Goal: Task Accomplishment & Management: Use online tool/utility

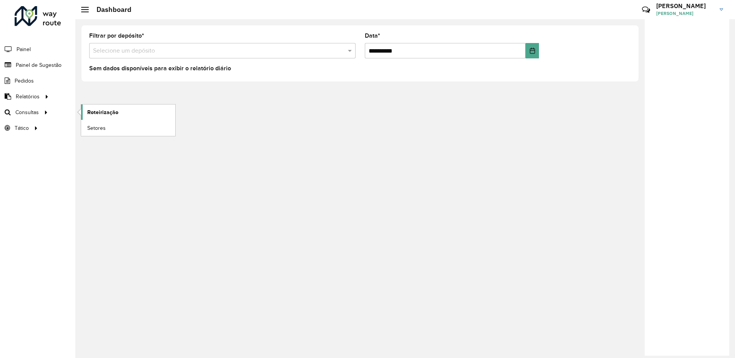
click at [108, 112] on span "Roteirização" at bounding box center [102, 112] width 31 height 8
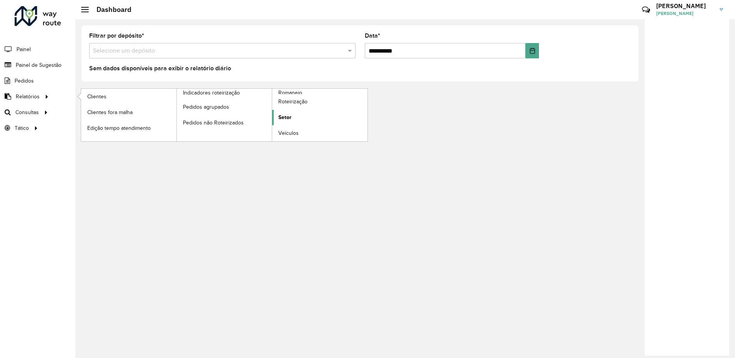
click at [317, 117] on link "Setor" at bounding box center [319, 117] width 95 height 15
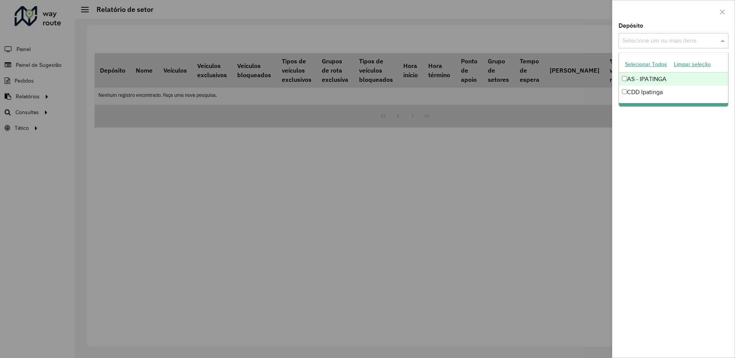
click at [659, 38] on input "text" at bounding box center [670, 41] width 98 height 9
click at [636, 92] on div "CDD Ipatinga" at bounding box center [673, 92] width 109 height 13
click at [688, 130] on div "Depósito Selecione um ou mais itens CDD Ipatinga × × Grupo de Depósito Selecion…" at bounding box center [674, 190] width 122 height 335
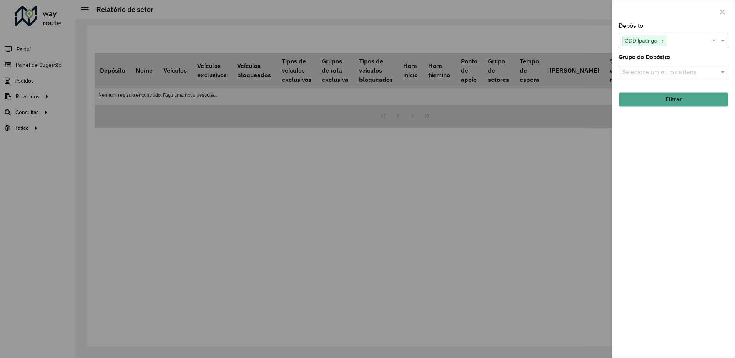
click at [678, 102] on button "Filtrar" at bounding box center [674, 99] width 110 height 15
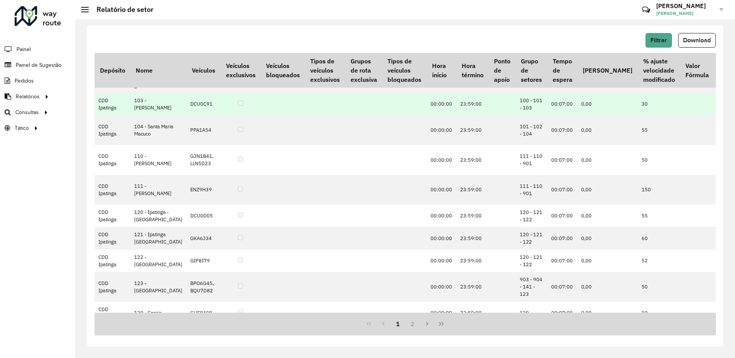
scroll to position [115, 0]
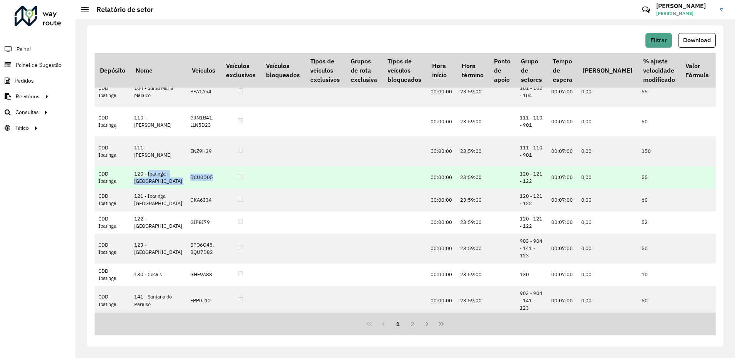
drag, startPoint x: 134, startPoint y: 233, endPoint x: 196, endPoint y: 245, distance: 63.5
click at [196, 189] on tr "CDD Ipatinga 120 - Ipatinga - Barra Alegre DCU0D05 00:00:00 23:59:00 120 - 121 …" at bounding box center [564, 178] width 939 height 22
click at [160, 189] on td "120 - Ipatinga - Barra Alegre" at bounding box center [158, 178] width 56 height 22
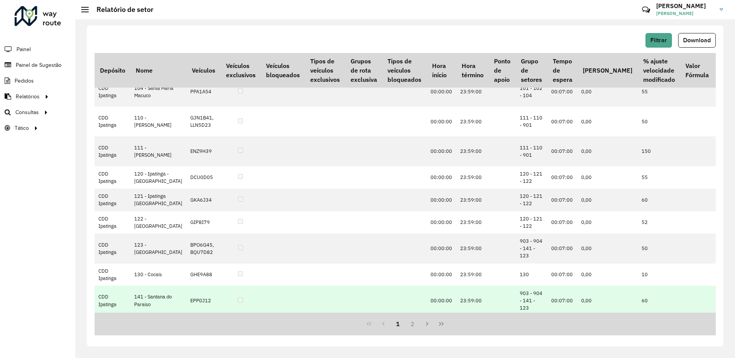
scroll to position [0, 0]
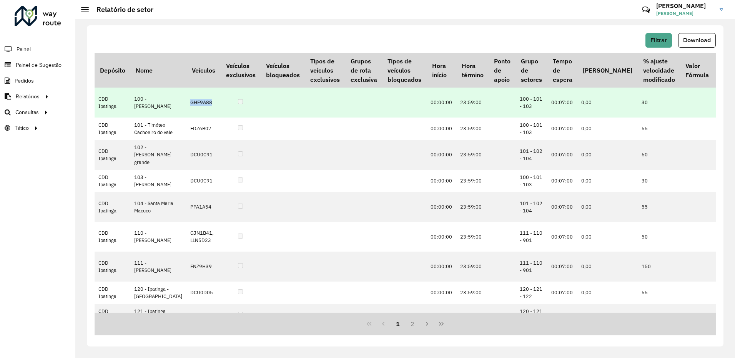
drag, startPoint x: 166, startPoint y: 102, endPoint x: 189, endPoint y: 102, distance: 23.5
click at [189, 102] on td "GHE9A88" at bounding box center [204, 103] width 34 height 30
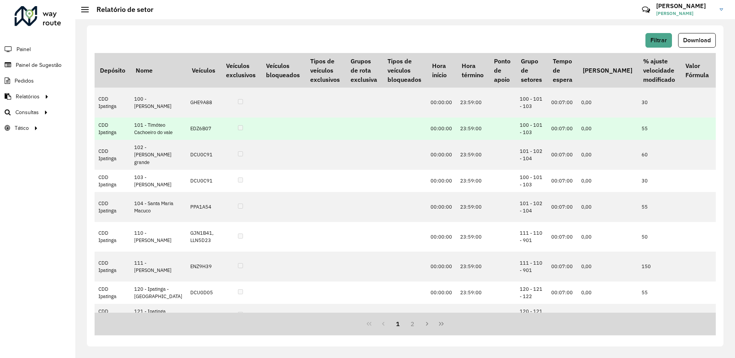
drag, startPoint x: 189, startPoint y: 102, endPoint x: 190, endPoint y: 128, distance: 25.8
click at [190, 128] on td "EDZ6B07" at bounding box center [204, 129] width 34 height 22
drag, startPoint x: 167, startPoint y: 135, endPoint x: 186, endPoint y: 135, distance: 19.6
click at [187, 135] on td "EDZ6B07" at bounding box center [204, 129] width 34 height 22
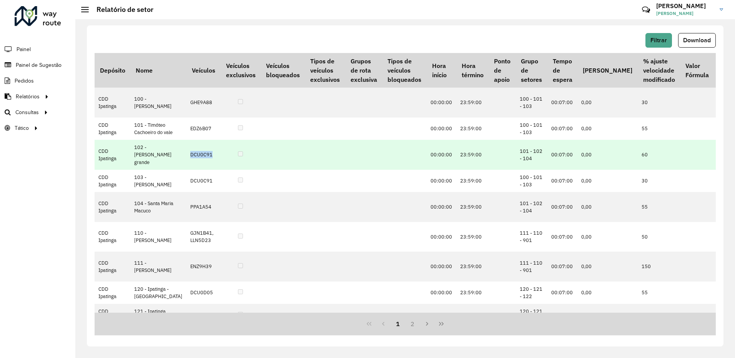
drag, startPoint x: 186, startPoint y: 135, endPoint x: 189, endPoint y: 173, distance: 38.2
click at [189, 170] on td "DCU0C91" at bounding box center [204, 155] width 34 height 30
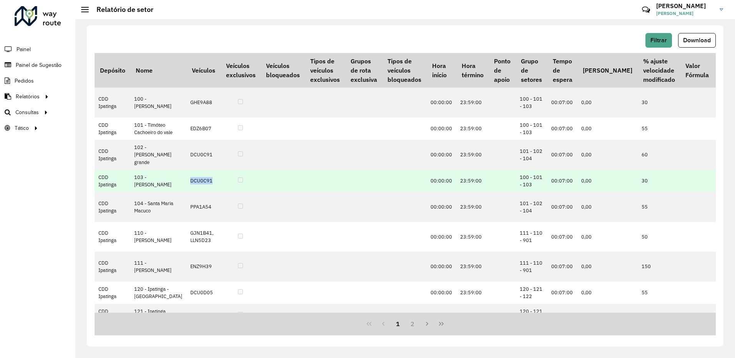
drag, startPoint x: 189, startPoint y: 173, endPoint x: 194, endPoint y: 206, distance: 33.4
click at [194, 192] on td "DCU0C91" at bounding box center [204, 181] width 34 height 22
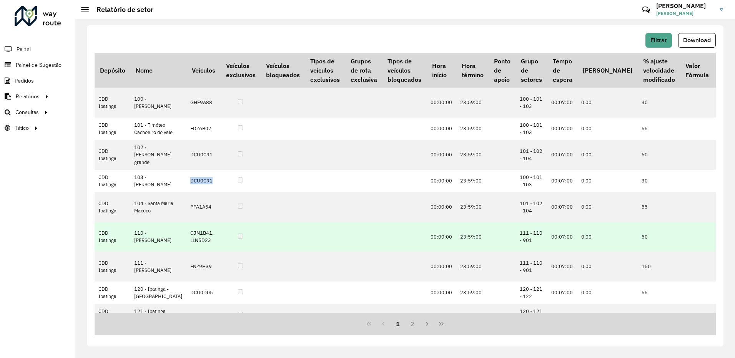
scroll to position [38, 0]
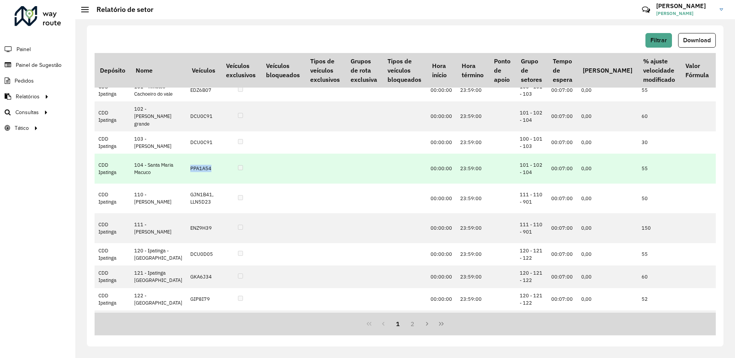
drag, startPoint x: 165, startPoint y: 201, endPoint x: 193, endPoint y: 203, distance: 28.1
click at [193, 184] on td "PPA1A54" at bounding box center [204, 169] width 34 height 30
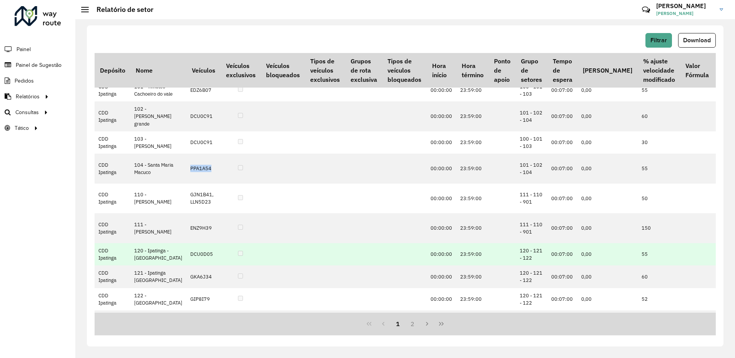
scroll to position [77, 0]
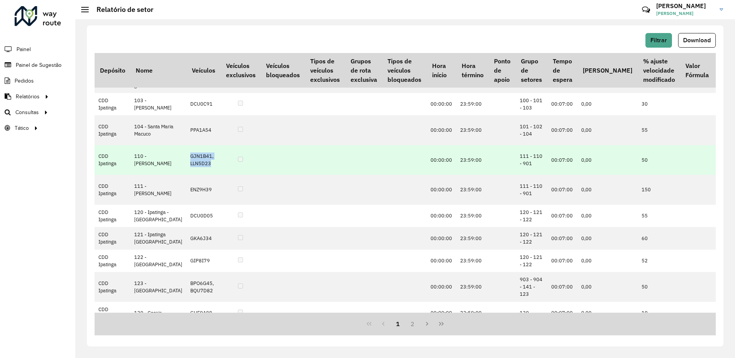
drag, startPoint x: 164, startPoint y: 197, endPoint x: 198, endPoint y: 195, distance: 33.9
click at [198, 175] on tr "CDD Ipatinga 110 - Fabriciano - Caladinho GJN1B41, LLN5D23 00:00:00 23:59:00 11…" at bounding box center [564, 160] width 939 height 30
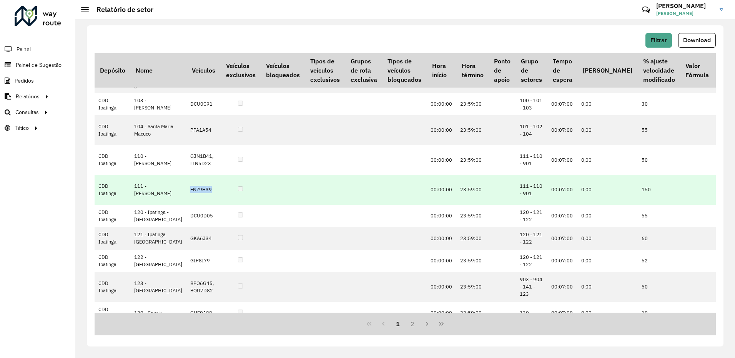
drag, startPoint x: 198, startPoint y: 195, endPoint x: 191, endPoint y: 237, distance: 42.2
click at [191, 205] on td "ENZ9H39" at bounding box center [204, 190] width 34 height 30
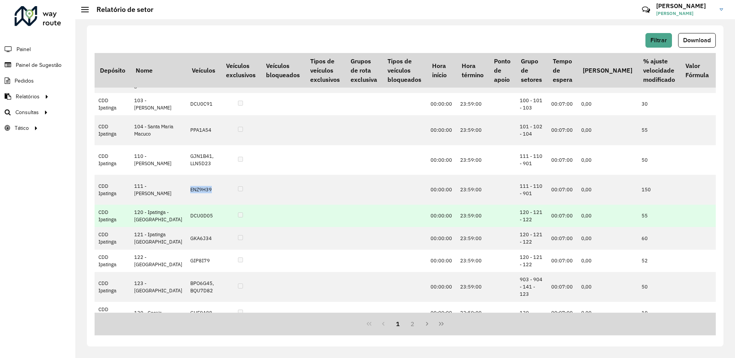
scroll to position [154, 0]
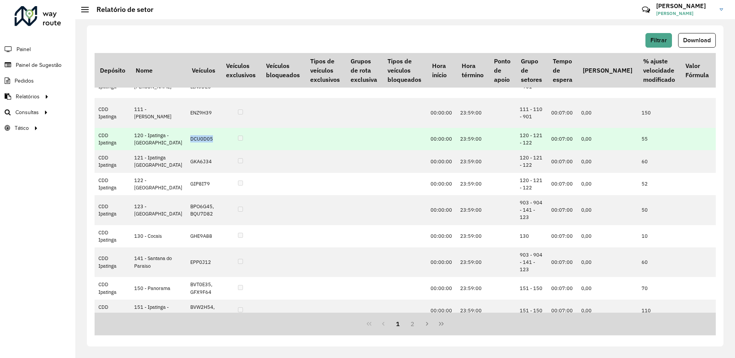
drag, startPoint x: 165, startPoint y: 199, endPoint x: 197, endPoint y: 200, distance: 32.3
click at [197, 150] on tr "CDD Ipatinga 120 - Ipatinga - Barra Alegre DCU0D05 00:00:00 23:59:00 120 - 121 …" at bounding box center [564, 139] width 939 height 22
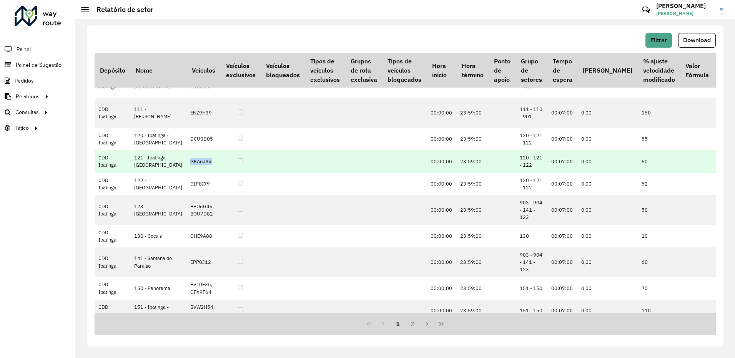
drag, startPoint x: 165, startPoint y: 233, endPoint x: 196, endPoint y: 233, distance: 31.1
click at [196, 173] on td "GKA6J34" at bounding box center [204, 161] width 34 height 22
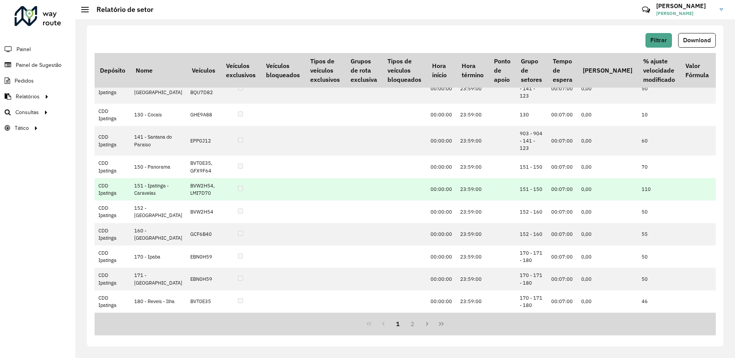
scroll to position [180, 0]
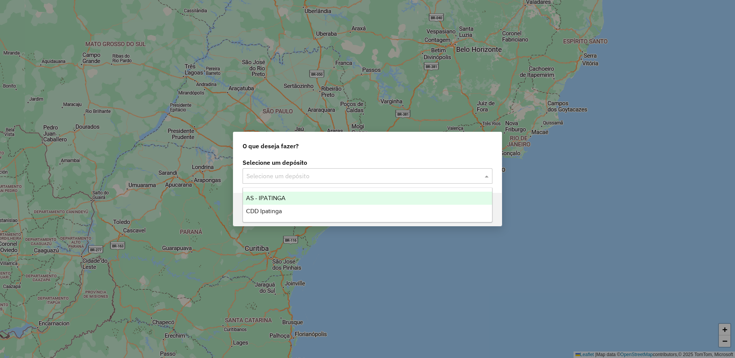
click at [464, 175] on input "text" at bounding box center [360, 176] width 227 height 9
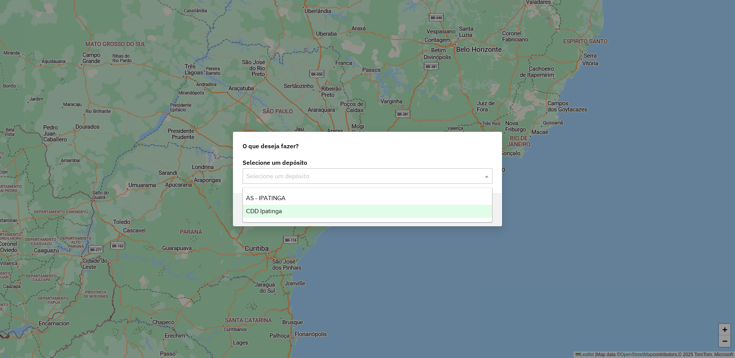
click at [404, 213] on div "CDD Ipatinga" at bounding box center [367, 211] width 249 height 13
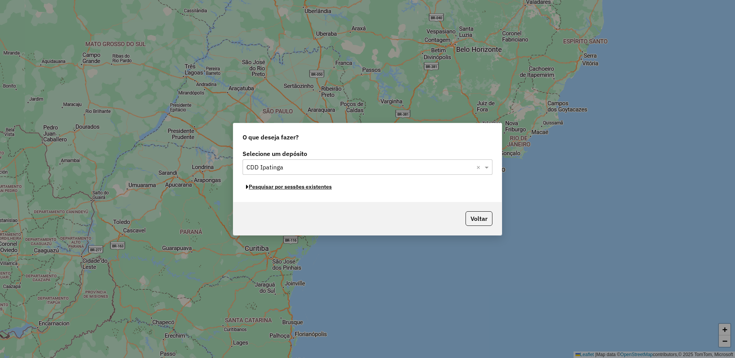
click at [314, 185] on button "Pesquisar por sessões existentes" at bounding box center [289, 187] width 93 height 12
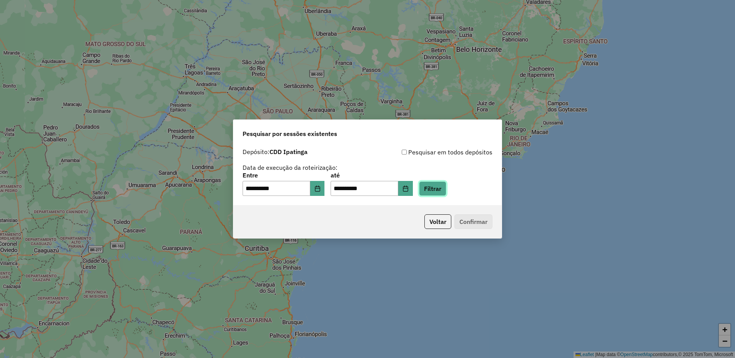
click at [446, 193] on button "Filtrar" at bounding box center [432, 189] width 27 height 15
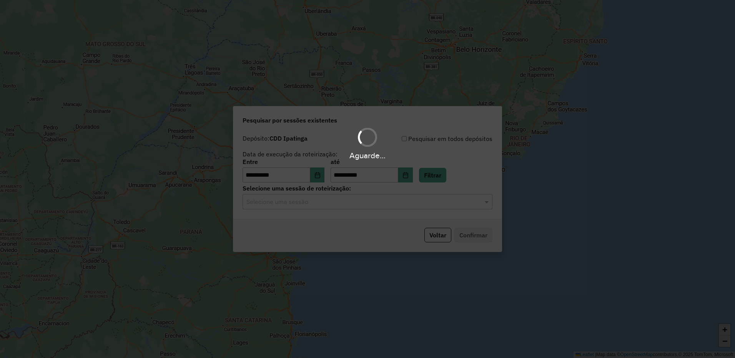
click at [428, 196] on div "Selecione uma sessão" at bounding box center [368, 201] width 250 height 15
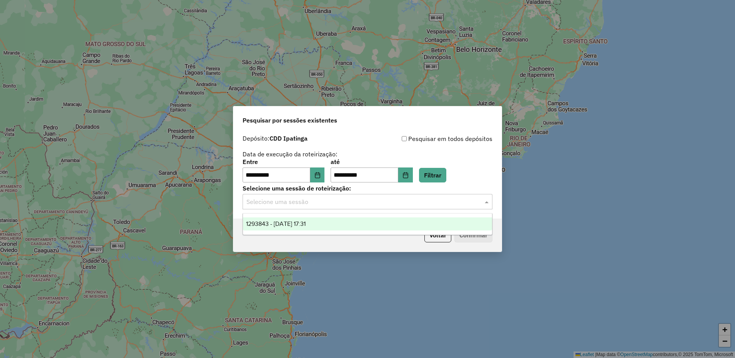
click at [384, 228] on div "1293843 - 14/10/2025 17:31" at bounding box center [367, 224] width 249 height 13
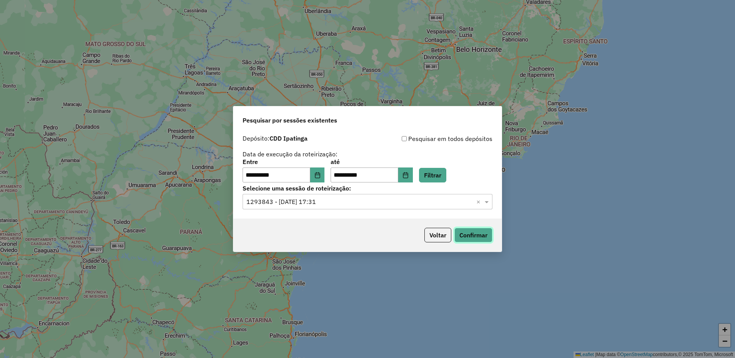
click at [490, 233] on button "Confirmar" at bounding box center [474, 235] width 38 height 15
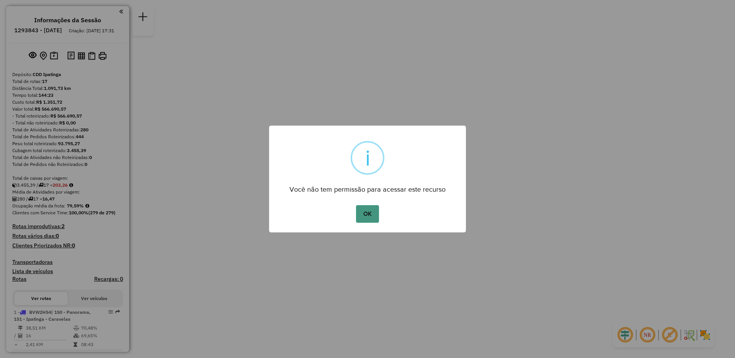
click at [370, 217] on button "OK" at bounding box center [367, 214] width 23 height 18
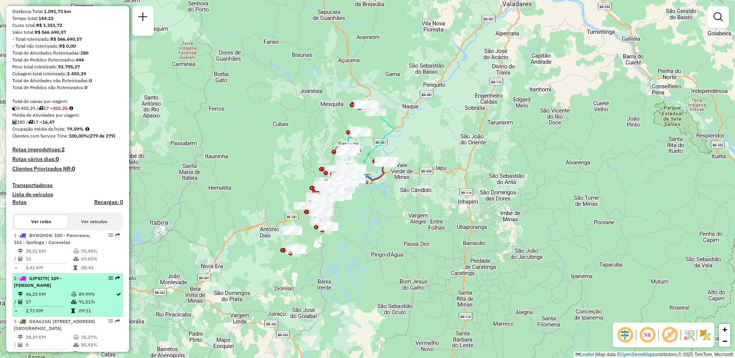
scroll to position [115, 0]
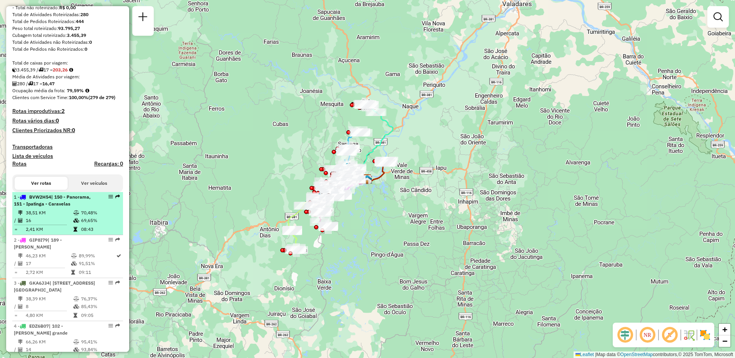
select select "**********"
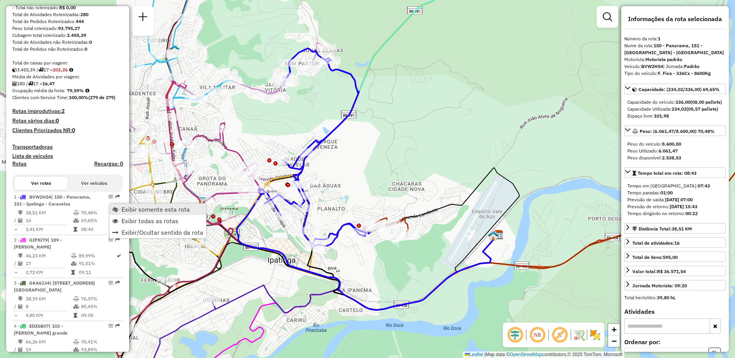
click at [117, 207] on span "Exibir somente esta rota" at bounding box center [115, 210] width 6 height 6
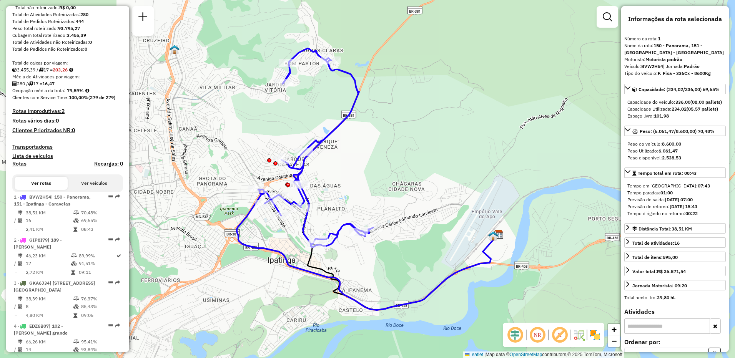
click at [559, 336] on em at bounding box center [560, 335] width 18 height 18
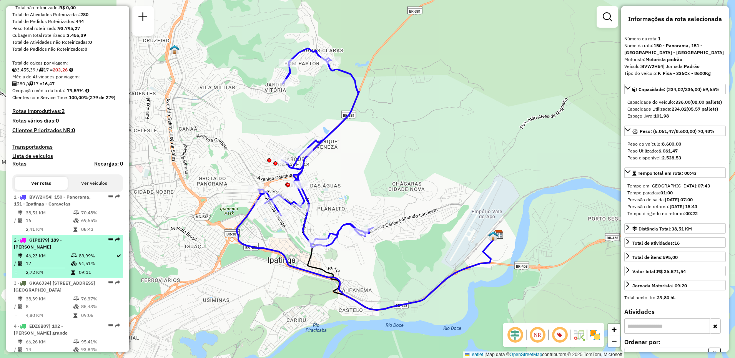
click at [51, 260] on td "46,23 KM" at bounding box center [47, 256] width 45 height 8
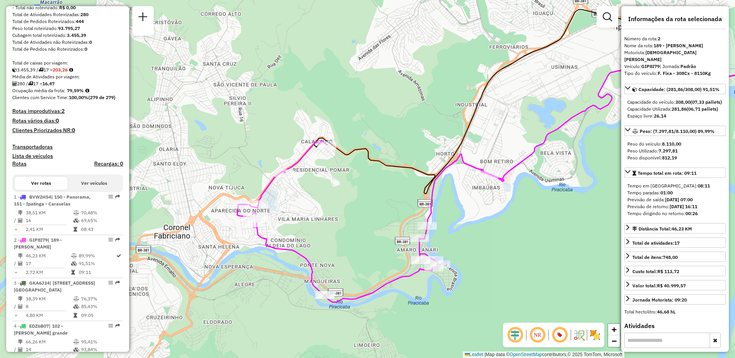
drag, startPoint x: 356, startPoint y: 253, endPoint x: 531, endPoint y: 226, distance: 176.7
click at [531, 226] on div "Janela de atendimento Grade de atendimento Capacidade Transportadoras Veículos …" at bounding box center [367, 179] width 735 height 358
click at [595, 338] on img at bounding box center [595, 335] width 12 height 12
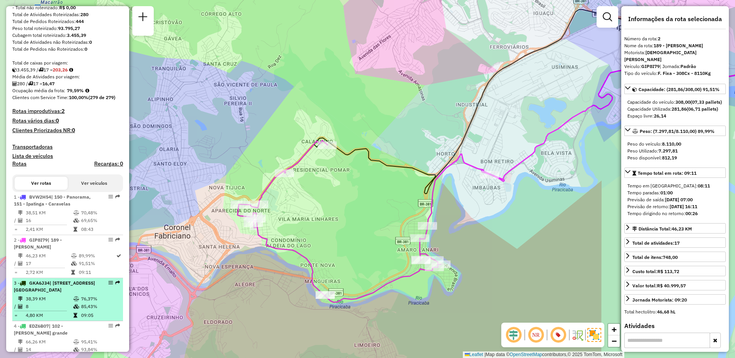
click at [75, 294] on div "3 - GKA6J34 | 120 - [STREET_ADDRESS] [GEOGRAPHIC_DATA]" at bounding box center [55, 287] width 82 height 14
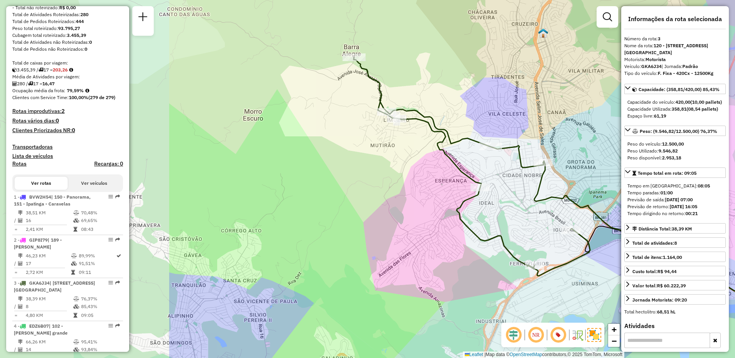
drag, startPoint x: 251, startPoint y: 180, endPoint x: 491, endPoint y: 176, distance: 240.0
click at [491, 176] on div "Janela de atendimento Grade de atendimento Capacidade Transportadoras Veículos …" at bounding box center [367, 179] width 735 height 358
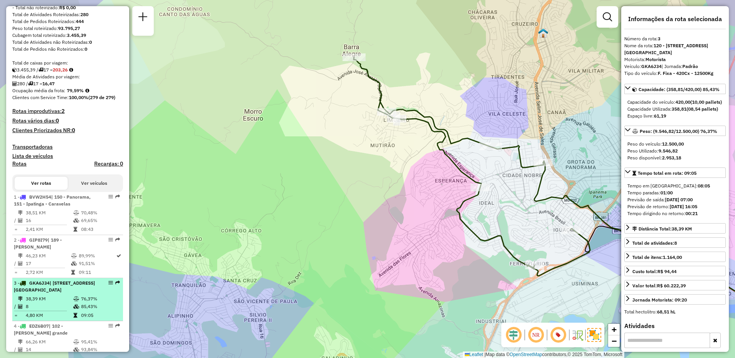
scroll to position [154, 0]
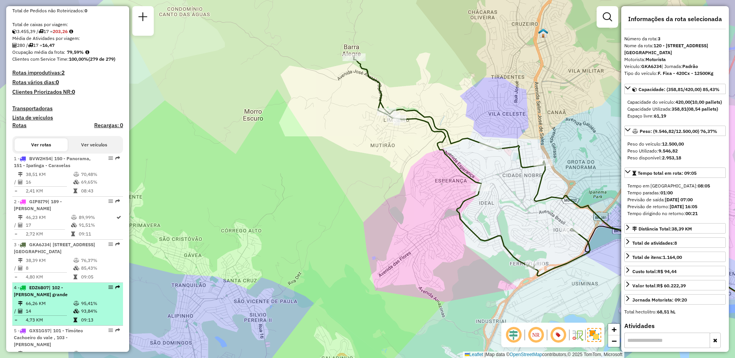
click at [68, 298] on div "4 - EDZ6B07 | 102 - [PERSON_NAME] grande" at bounding box center [55, 292] width 82 height 14
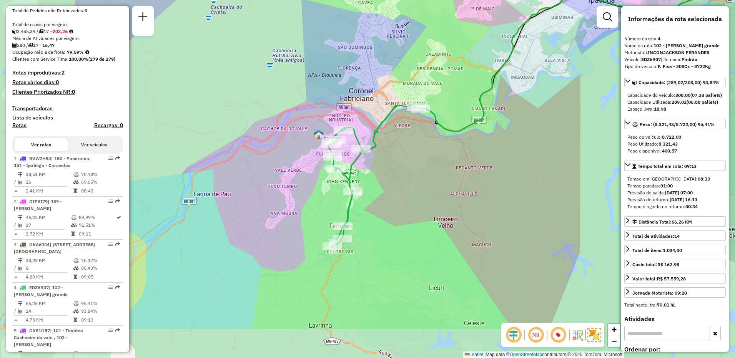
drag, startPoint x: 321, startPoint y: 215, endPoint x: 469, endPoint y: 150, distance: 161.5
click at [469, 150] on div "Janela de atendimento Grade de atendimento Capacidade Transportadoras Veículos …" at bounding box center [367, 179] width 735 height 358
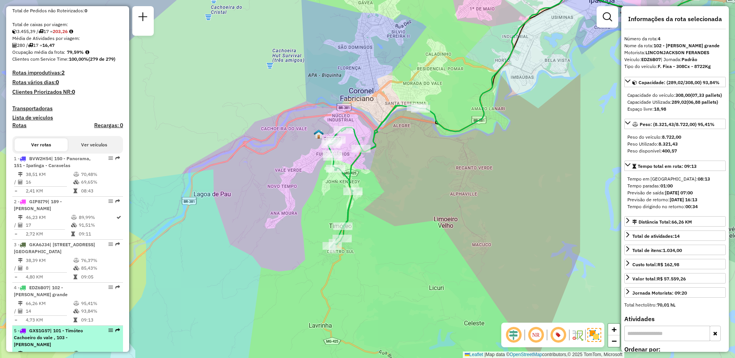
scroll to position [231, 0]
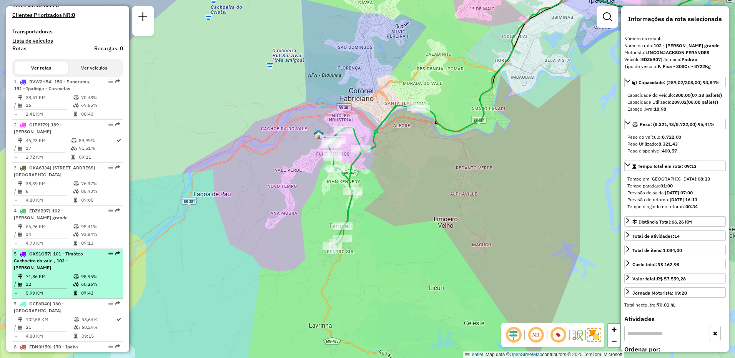
click at [72, 271] on div "5 - GXS1G57 | 101 - Timóteo Cachoeiro do vale , 103 - Marlielia Jaguaraçu" at bounding box center [55, 261] width 82 height 21
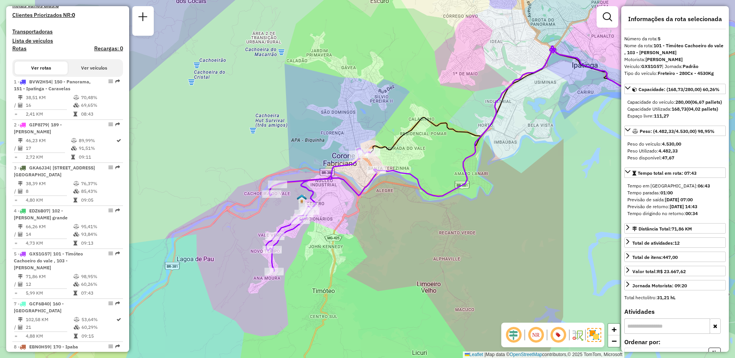
drag, startPoint x: 298, startPoint y: 254, endPoint x: 392, endPoint y: 239, distance: 95.5
click at [392, 239] on div "Janela de atendimento Grade de atendimento Capacidade Transportadoras Veículos …" at bounding box center [367, 179] width 735 height 358
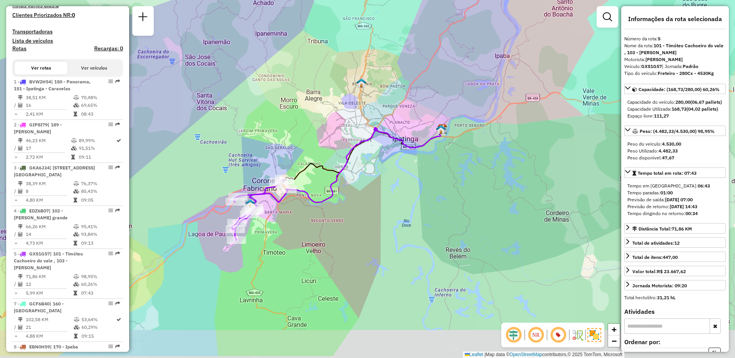
drag, startPoint x: 285, startPoint y: 277, endPoint x: 323, endPoint y: 237, distance: 55.5
click at [323, 237] on div "Janela de atendimento Grade de atendimento Capacidade Transportadoras Veículos …" at bounding box center [367, 179] width 735 height 358
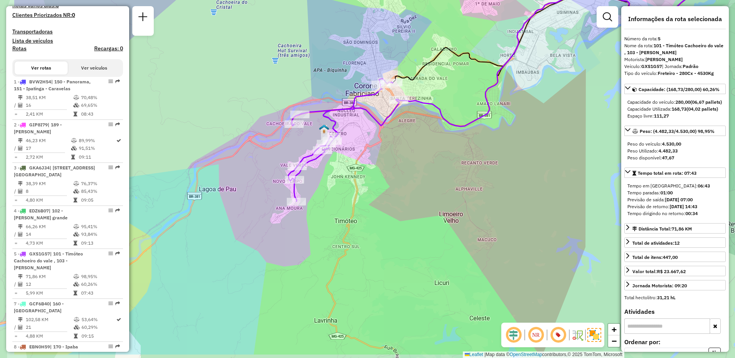
drag, startPoint x: 285, startPoint y: 215, endPoint x: 376, endPoint y: 175, distance: 99.5
click at [376, 175] on div "Janela de atendimento Grade de atendimento Capacidade Transportadoras Veículos …" at bounding box center [367, 179] width 735 height 358
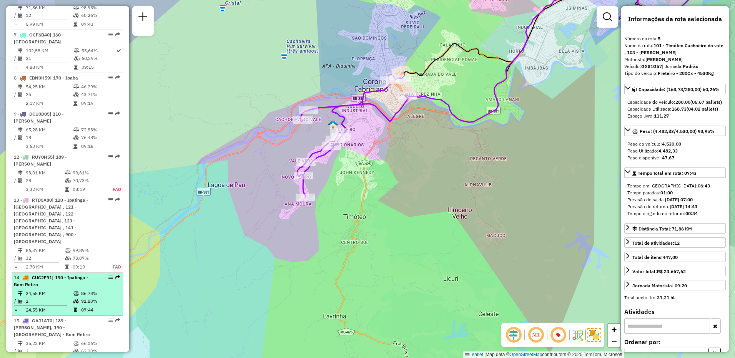
scroll to position [654, 0]
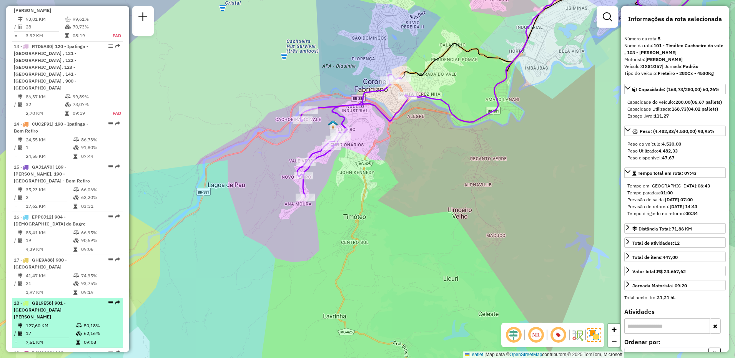
click at [68, 313] on div "18 - GBL9E58 | 901 - [GEOGRAPHIC_DATA]" at bounding box center [55, 310] width 82 height 21
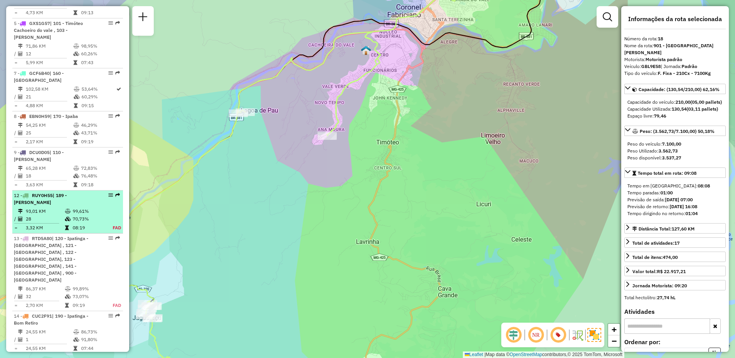
scroll to position [423, 0]
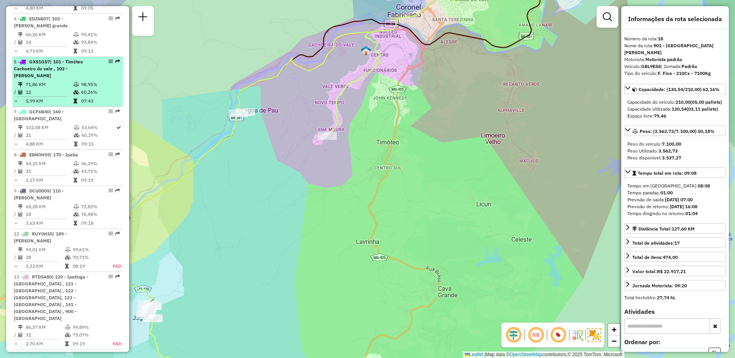
click at [58, 79] on div "5 - GXS1G57 | 101 - Timóteo Cachoeiro do vale , 103 - Marlielia Jaguaraçu" at bounding box center [55, 68] width 82 height 21
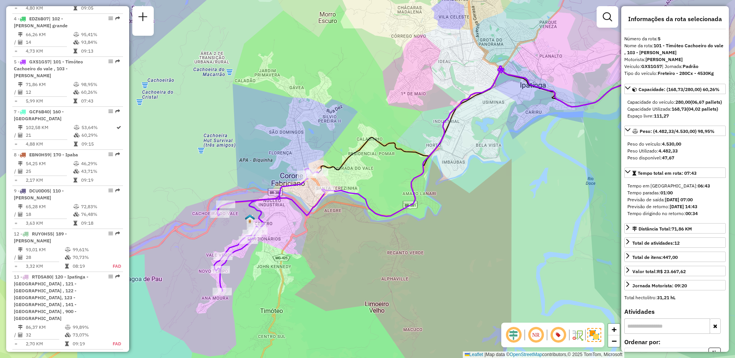
drag, startPoint x: 235, startPoint y: 234, endPoint x: 291, endPoint y: 234, distance: 56.5
click at [291, 234] on div "Janela de atendimento Grade de atendimento Capacidade Transportadoras Veículos …" at bounding box center [367, 179] width 735 height 358
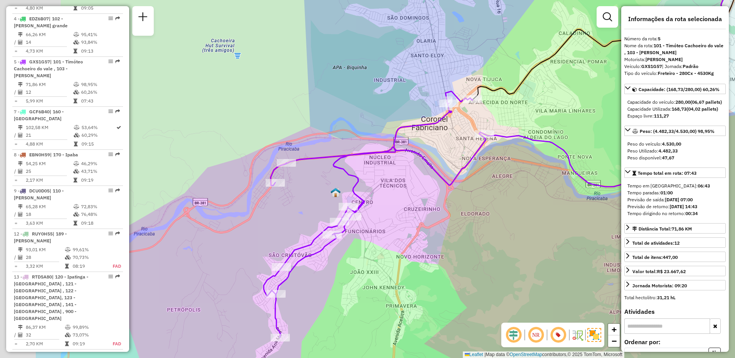
drag, startPoint x: 265, startPoint y: 229, endPoint x: 374, endPoint y: 223, distance: 109.4
click at [374, 223] on div "Janela de atendimento Grade de atendimento Capacidade Transportadoras Veículos …" at bounding box center [367, 179] width 735 height 358
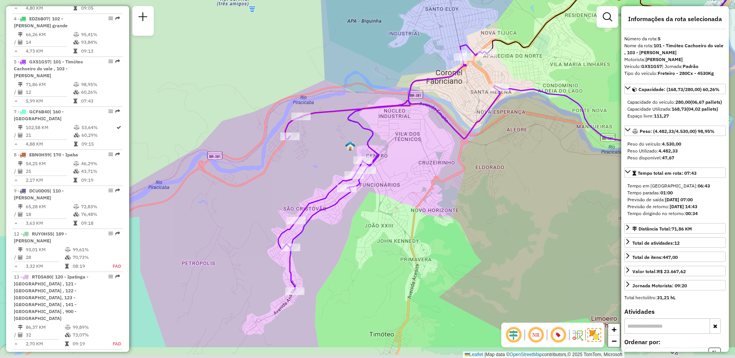
drag, startPoint x: 430, startPoint y: 223, endPoint x: 438, endPoint y: 149, distance: 73.9
click at [438, 149] on div "Janela de atendimento Grade de atendimento Capacidade Transportadoras Veículos …" at bounding box center [367, 179] width 735 height 358
